Goal: Task Accomplishment & Management: Manage account settings

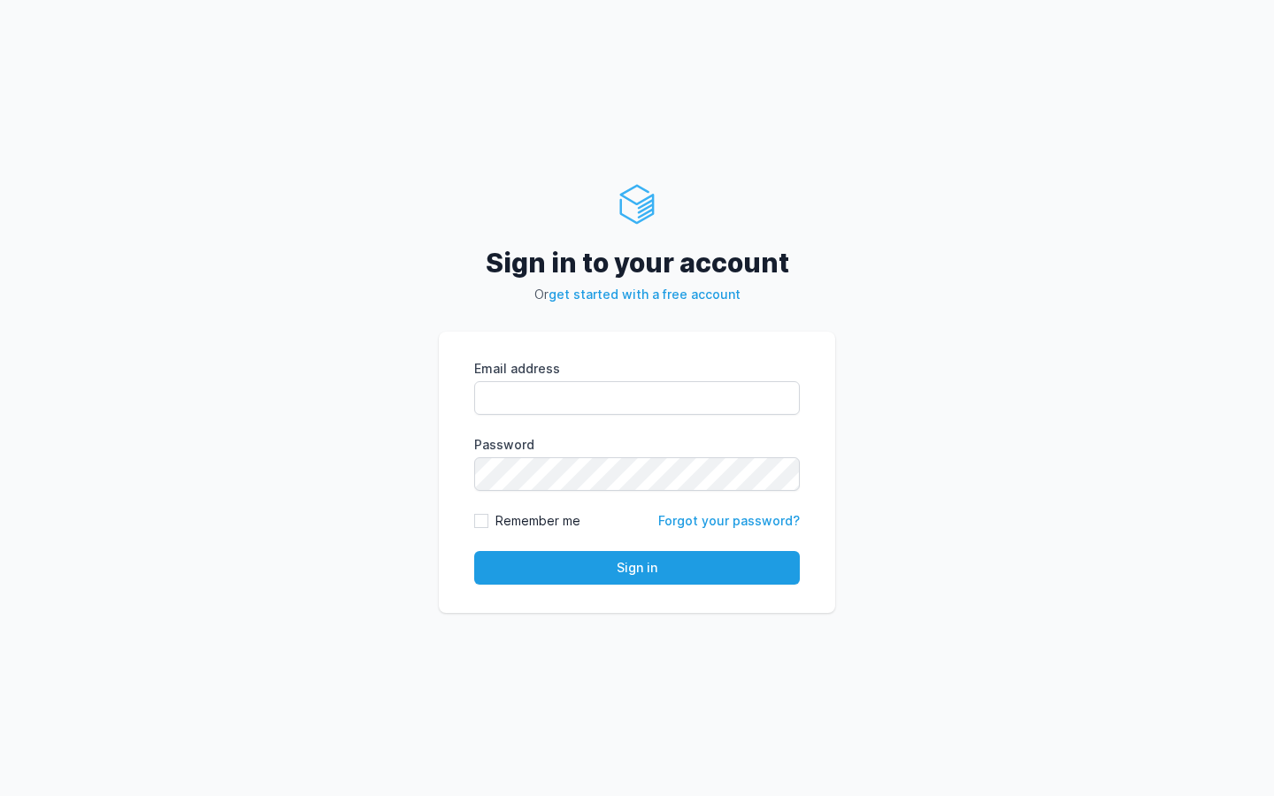
click at [538, 387] on input "Email address" at bounding box center [637, 398] width 326 height 34
type input "kiran@cied.in"
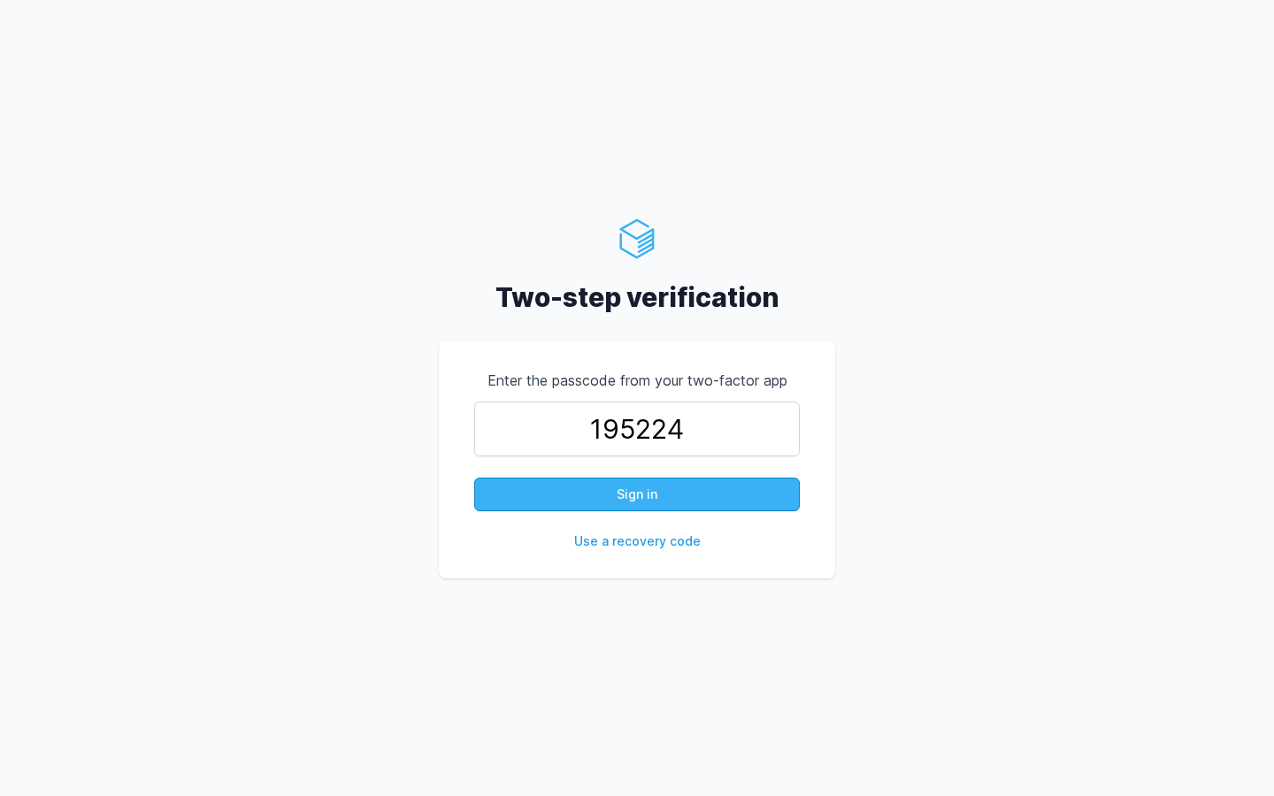
click at [657, 496] on button "Sign in" at bounding box center [637, 495] width 326 height 34
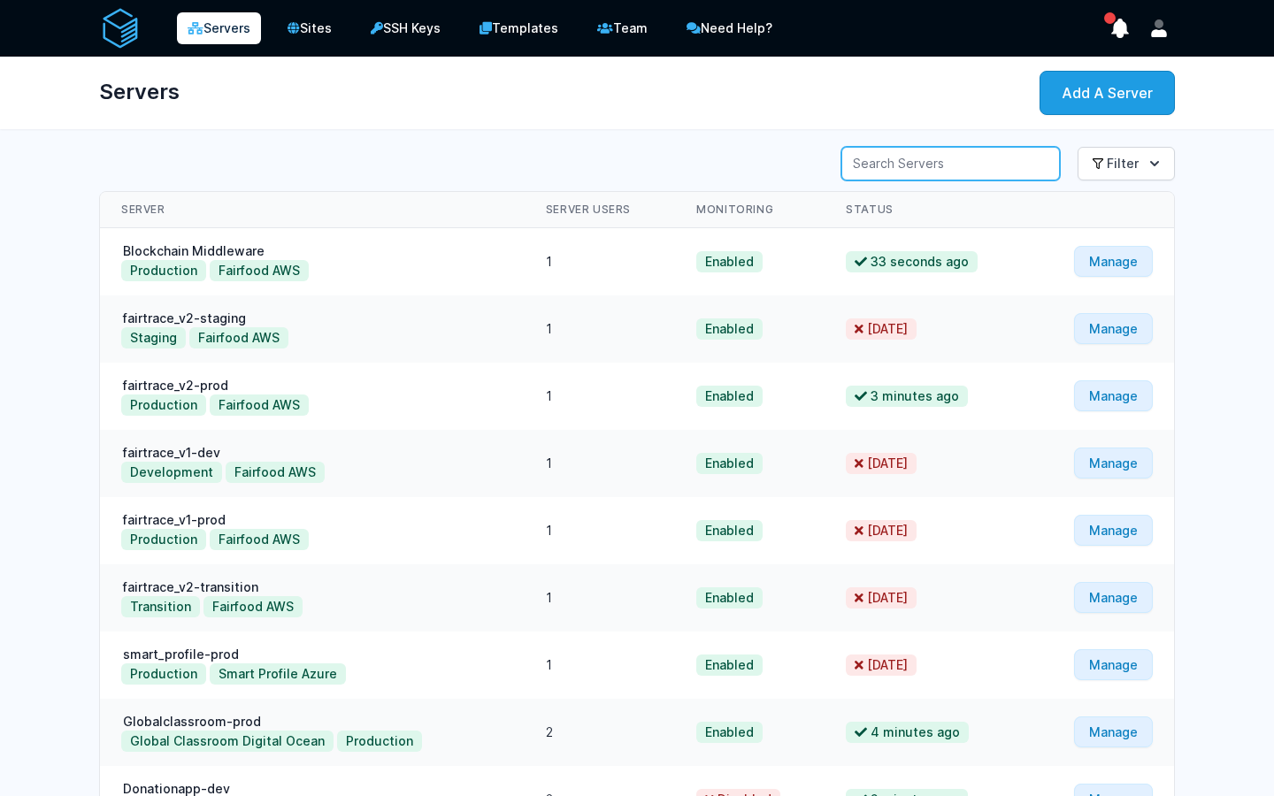
click at [942, 168] on input "Server Search" at bounding box center [951, 164] width 219 height 34
type input "lehvoss"
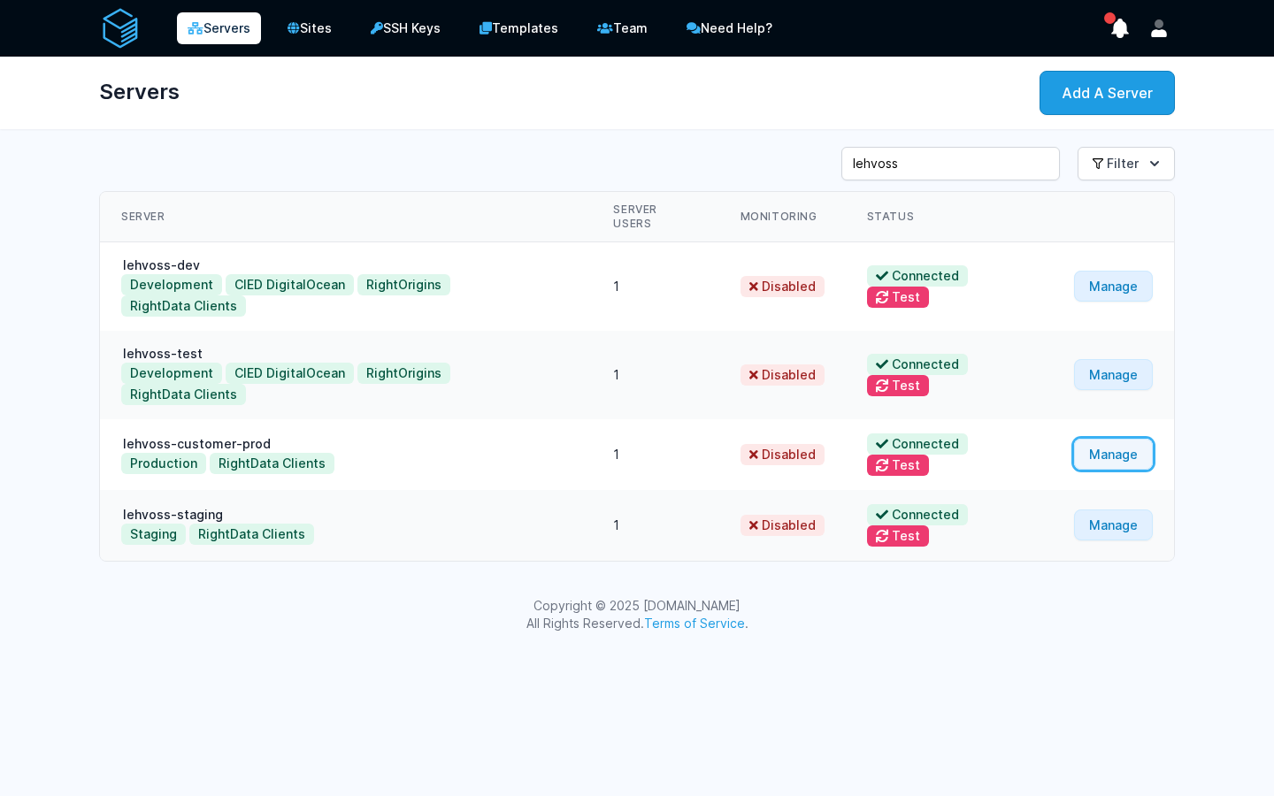
click at [1131, 439] on link "Manage" at bounding box center [1113, 454] width 79 height 31
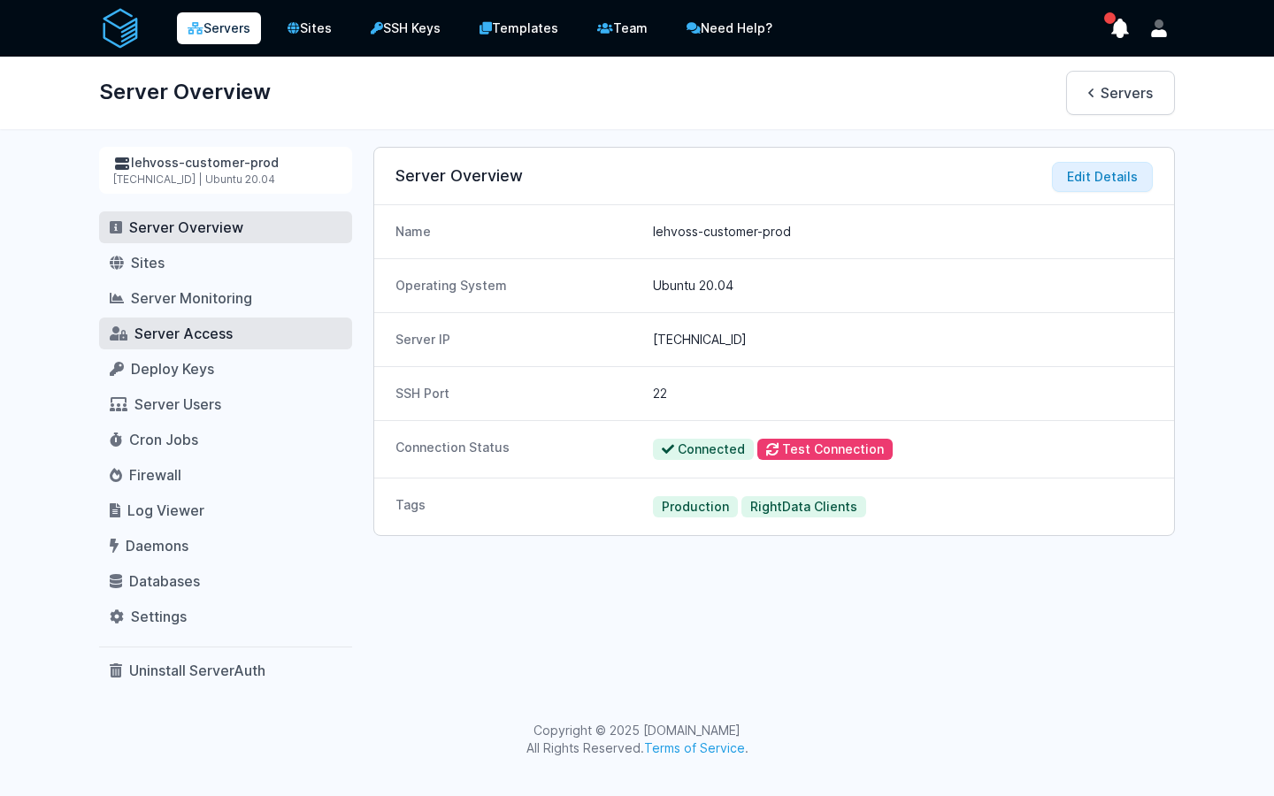
click at [176, 336] on span "Server Access" at bounding box center [184, 334] width 98 height 18
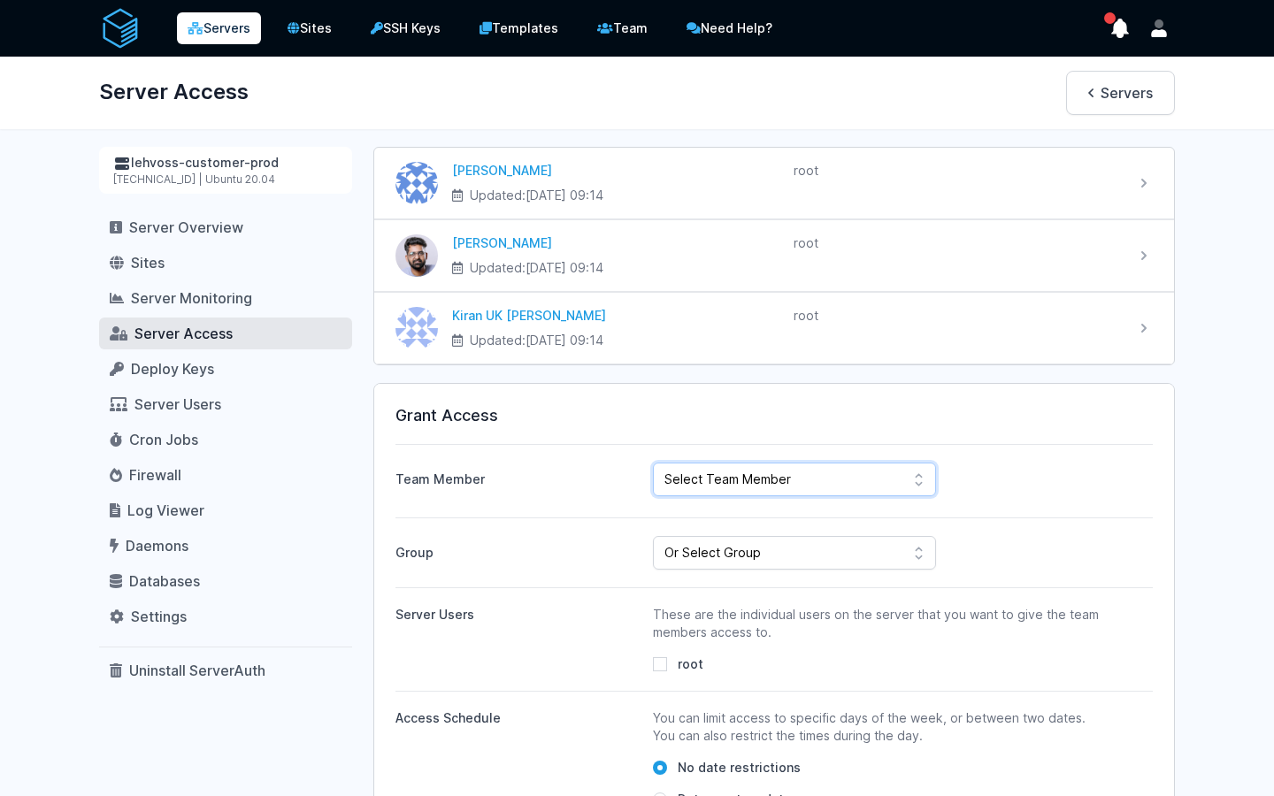
click at [771, 469] on select "Select Team Member [PERSON_NAME] Kiran UK [PERSON_NAME] ahdil [PERSON_NAME] [PE…" at bounding box center [794, 480] width 283 height 34
select select "443"
click at [653, 463] on select "Select Team Member Sudeesh Sankaran Kiran UK Pillai Gogul Chalil Vengara ahdil …" at bounding box center [794, 480] width 283 height 34
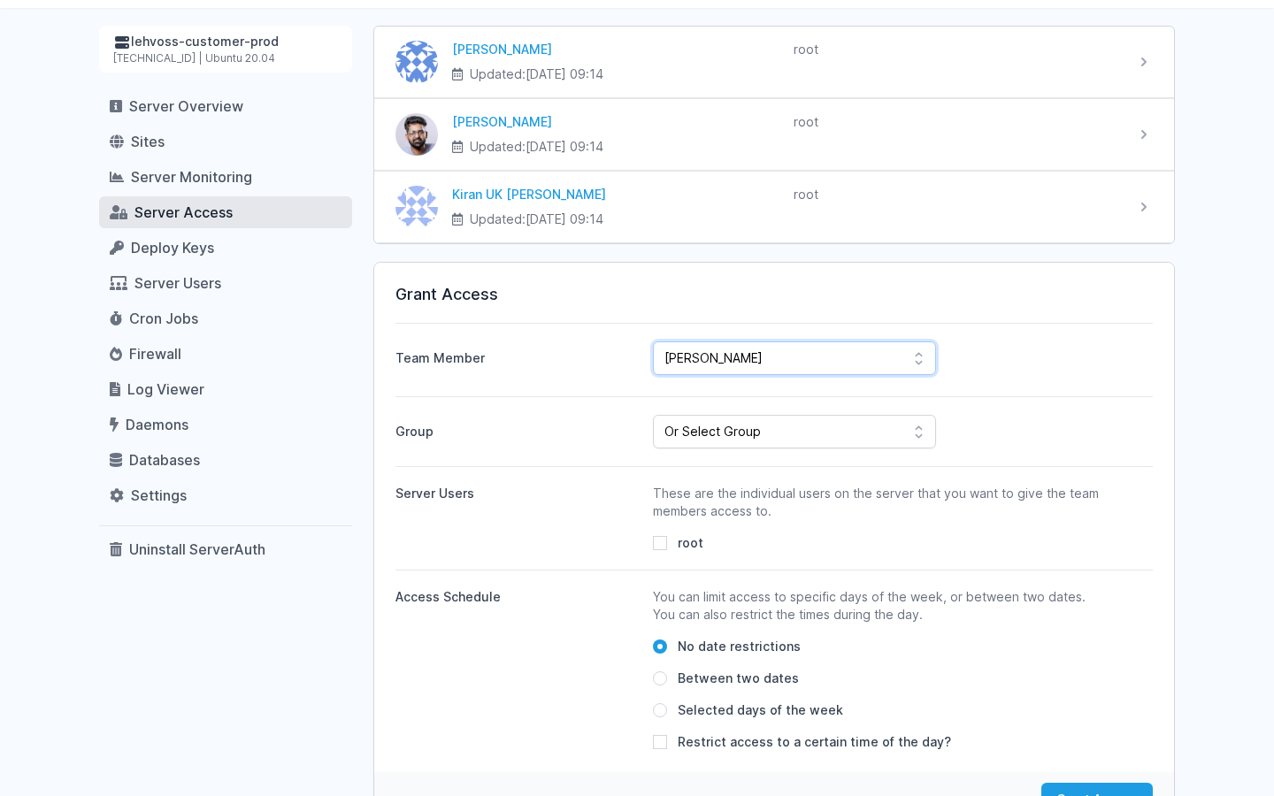
scroll to position [134, 0]
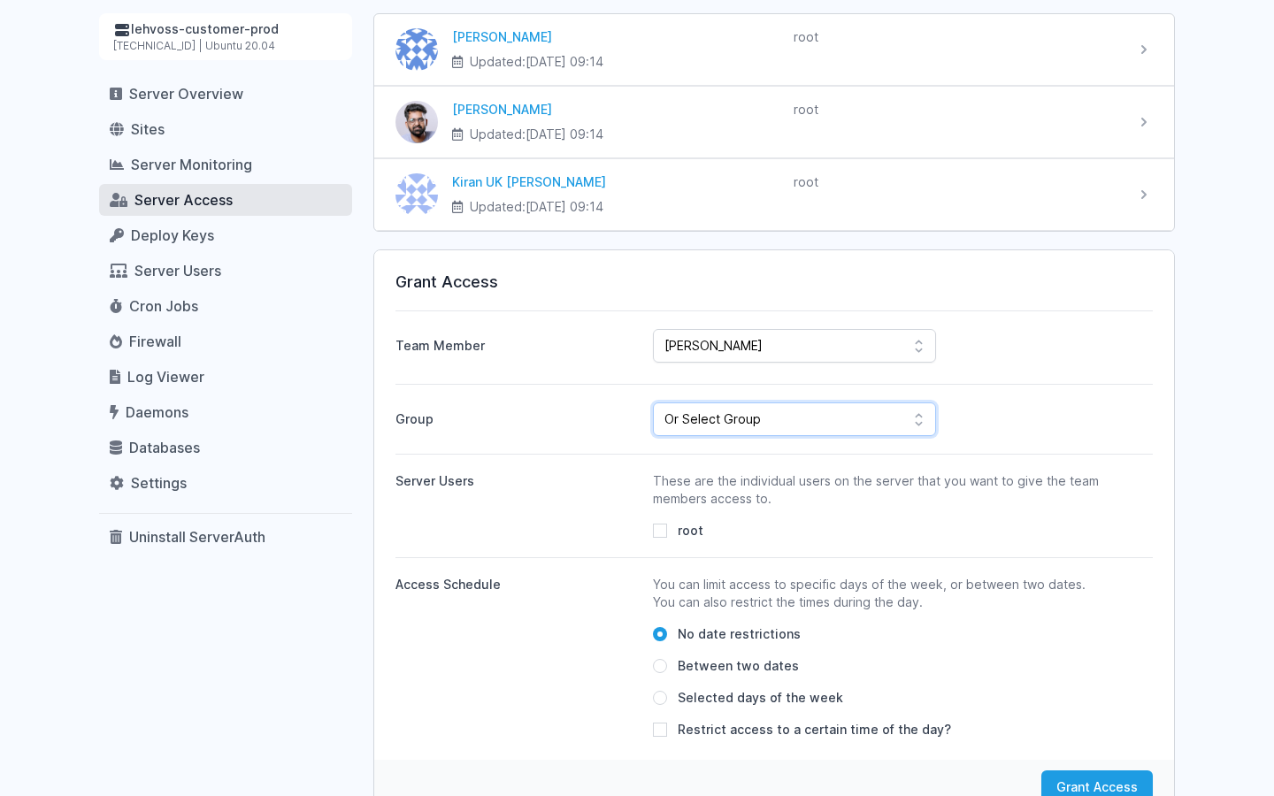
click at [761, 427] on select "Or Select Group Fairfood Smartprofile CIED Inhouse Bioinspecta NGS CBSOFT Audit…" at bounding box center [794, 420] width 283 height 34
select select "162"
click at [653, 403] on select "Or Select Group Fairfood Smartprofile CIED Inhouse Bioinspecta NGS CBSOFT Audit…" at bounding box center [794, 420] width 283 height 34
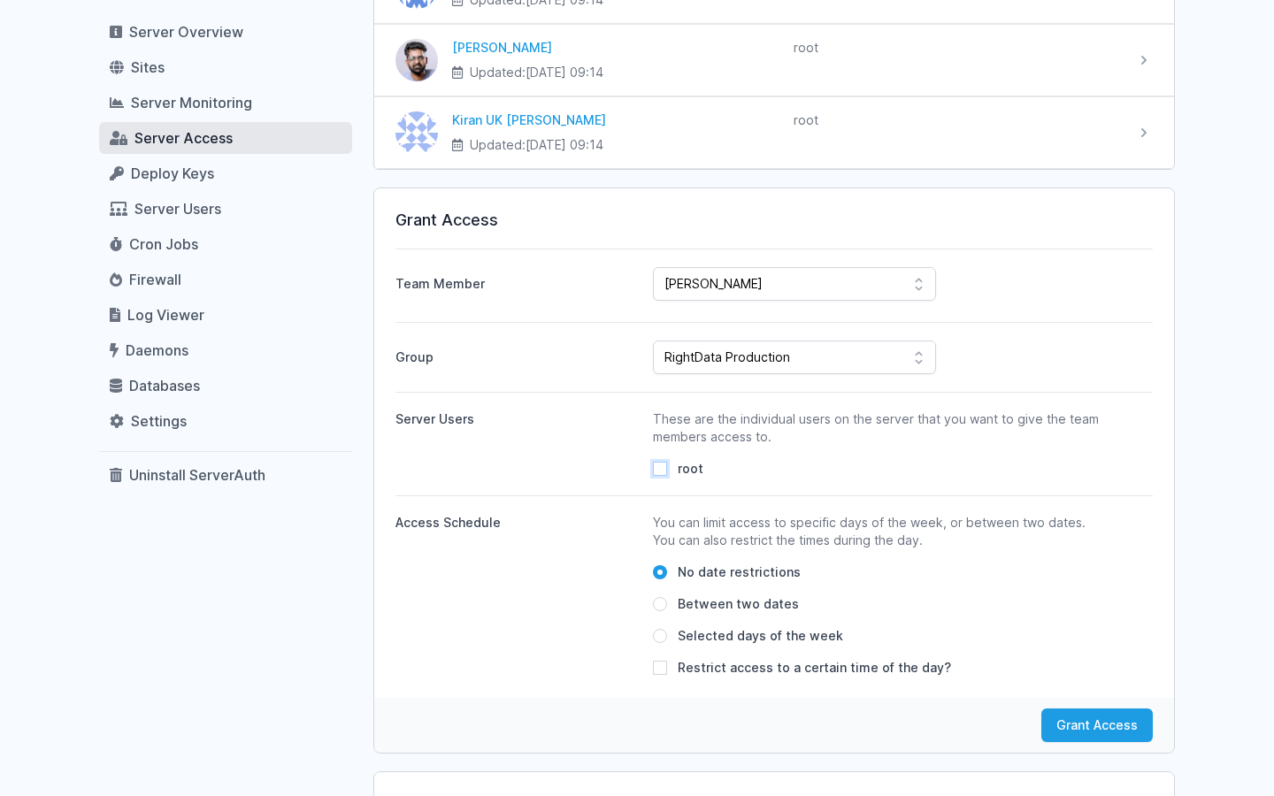
click at [665, 470] on input "root" at bounding box center [660, 469] width 14 height 14
checkbox input "true"
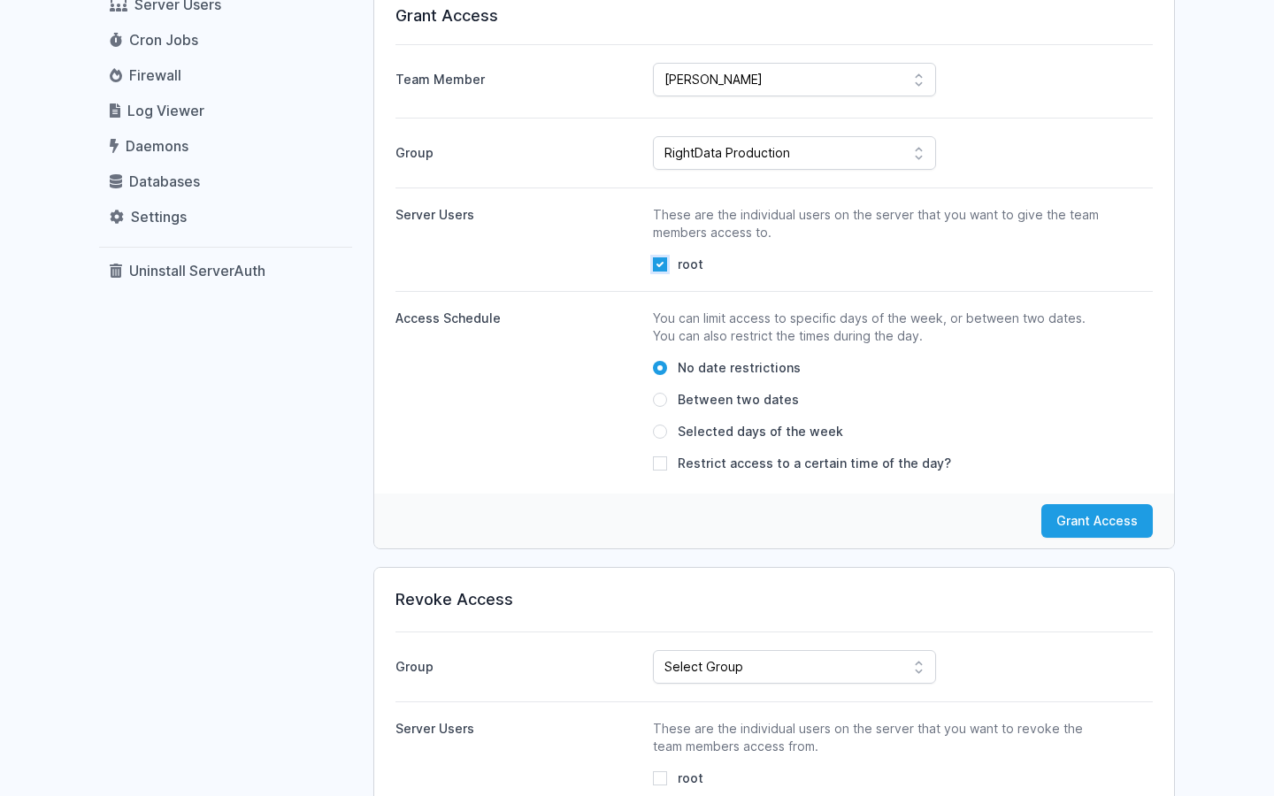
scroll to position [557, 0]
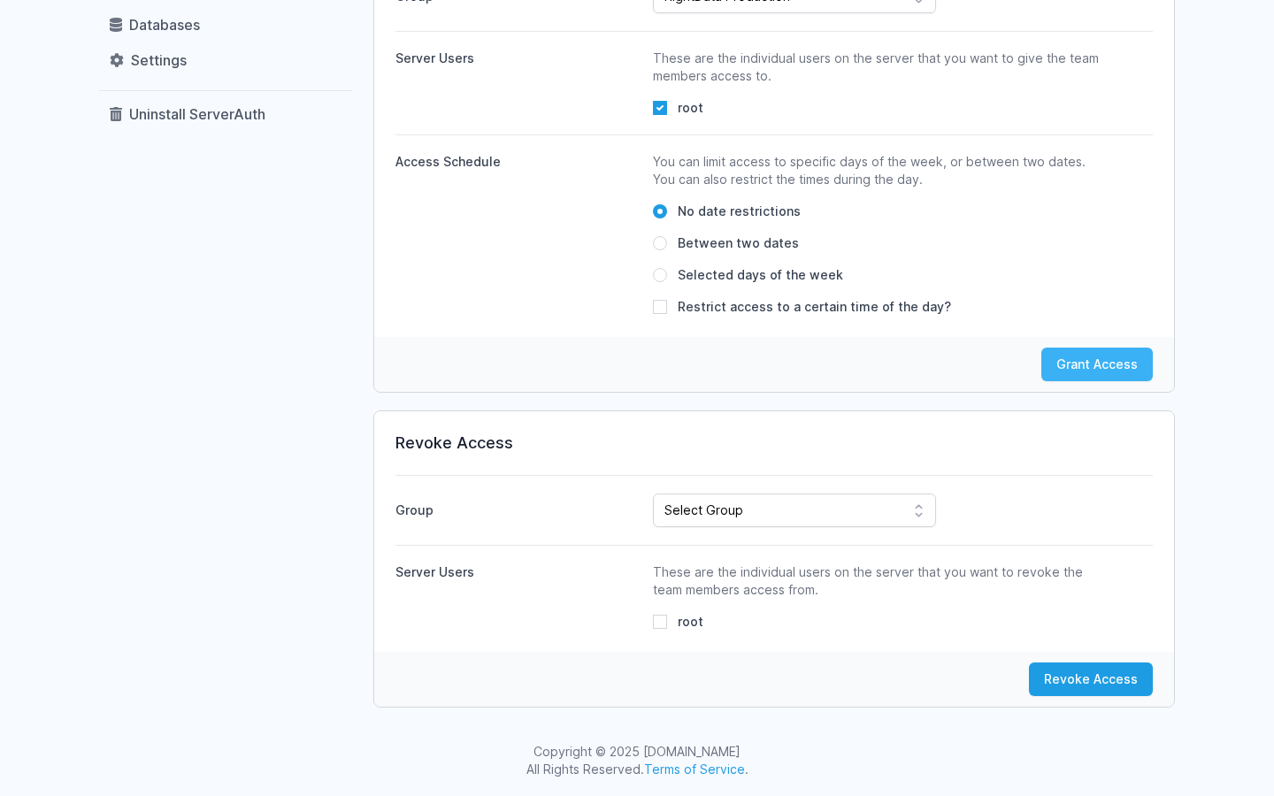
click at [1081, 375] on button "Grant Access" at bounding box center [1098, 365] width 112 height 34
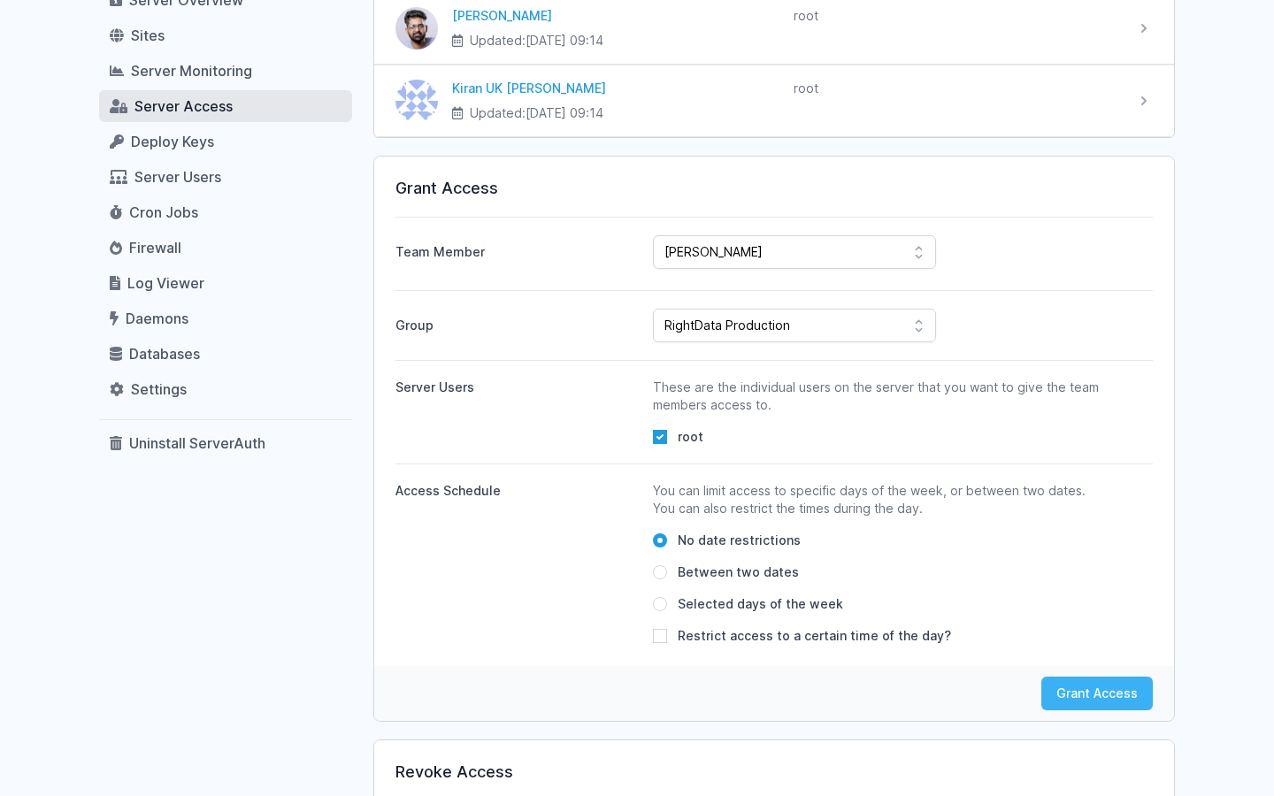
scroll to position [1, 0]
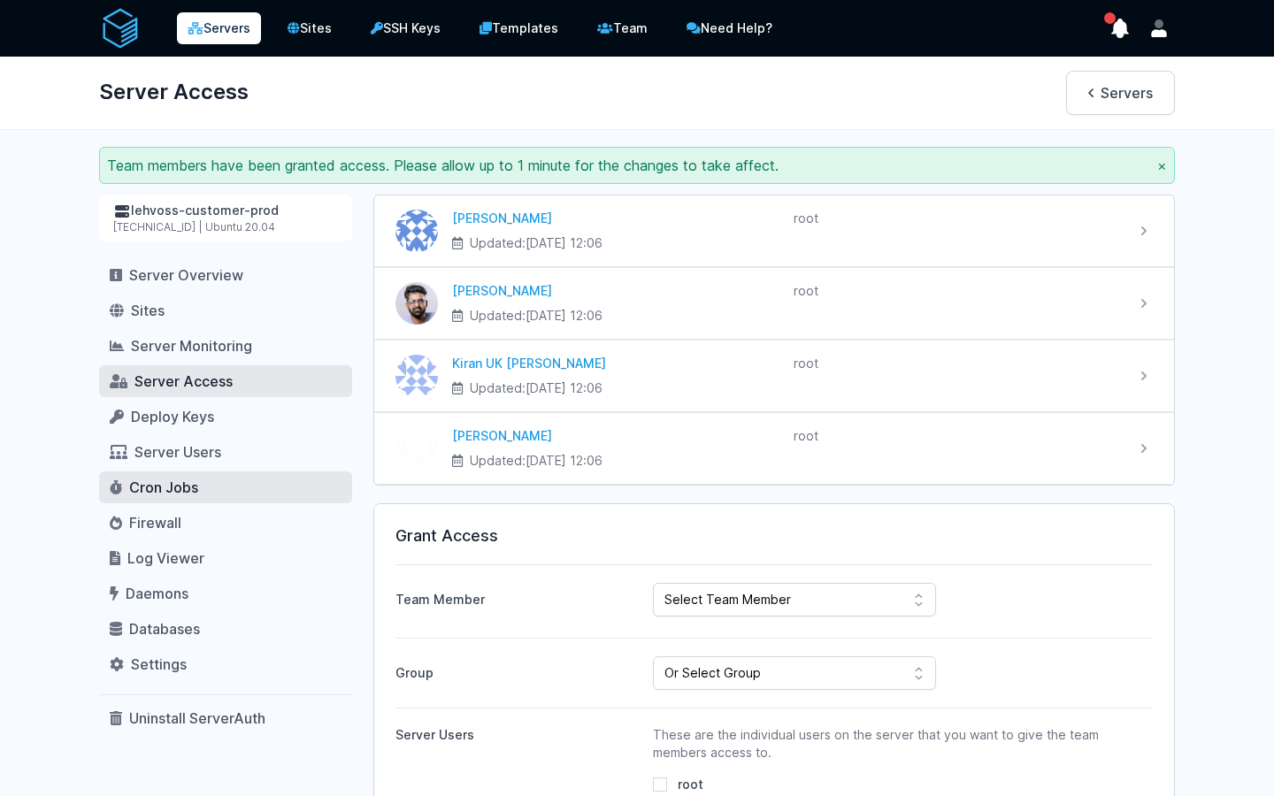
click at [348, 499] on link "Cron Jobs" at bounding box center [225, 488] width 253 height 32
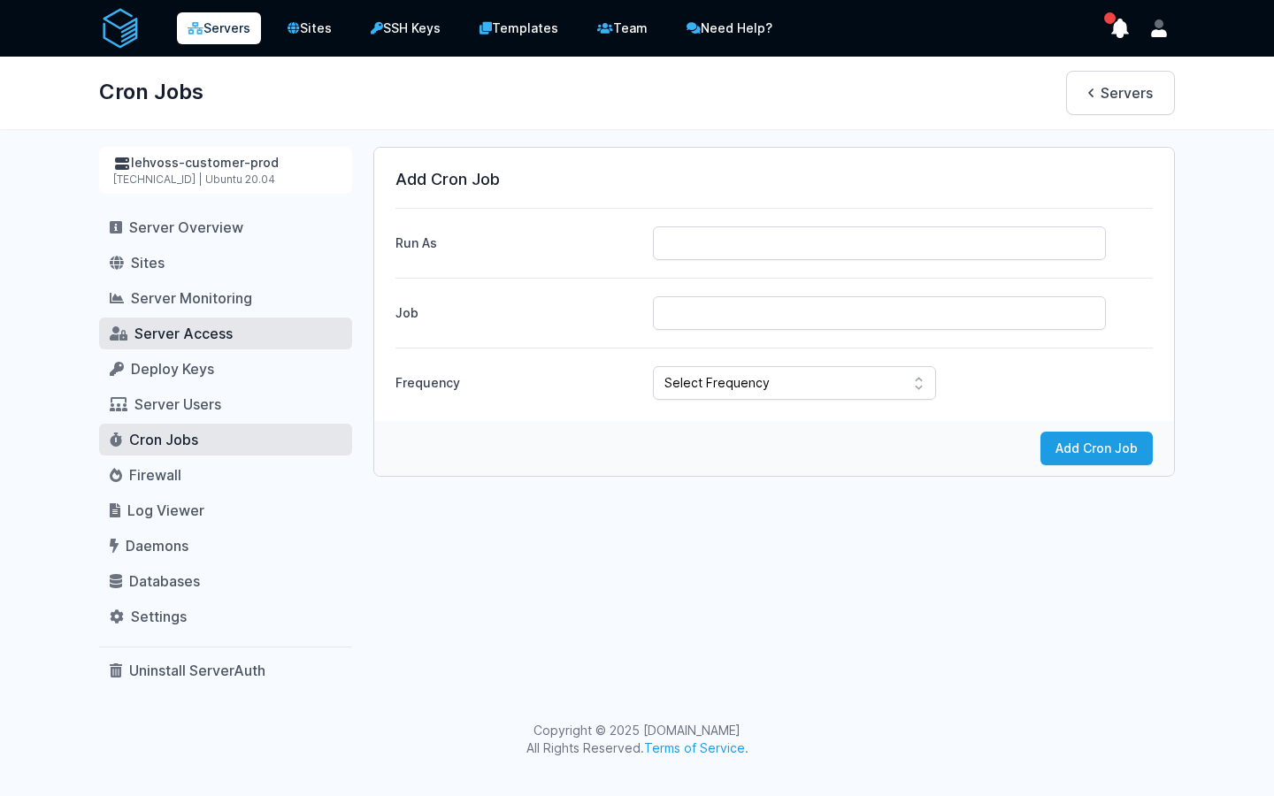
click at [176, 337] on span "Server Access" at bounding box center [184, 334] width 98 height 18
click at [219, 165] on div "lehvoss-customer-prod" at bounding box center [225, 163] width 225 height 19
drag, startPoint x: 278, startPoint y: 163, endPoint x: 130, endPoint y: 158, distance: 147.9
click at [130, 158] on div "lehvoss-customer-prod" at bounding box center [225, 163] width 225 height 19
copy div "lehvoss-customer-prod"
